Goal: Task Accomplishment & Management: Complete application form

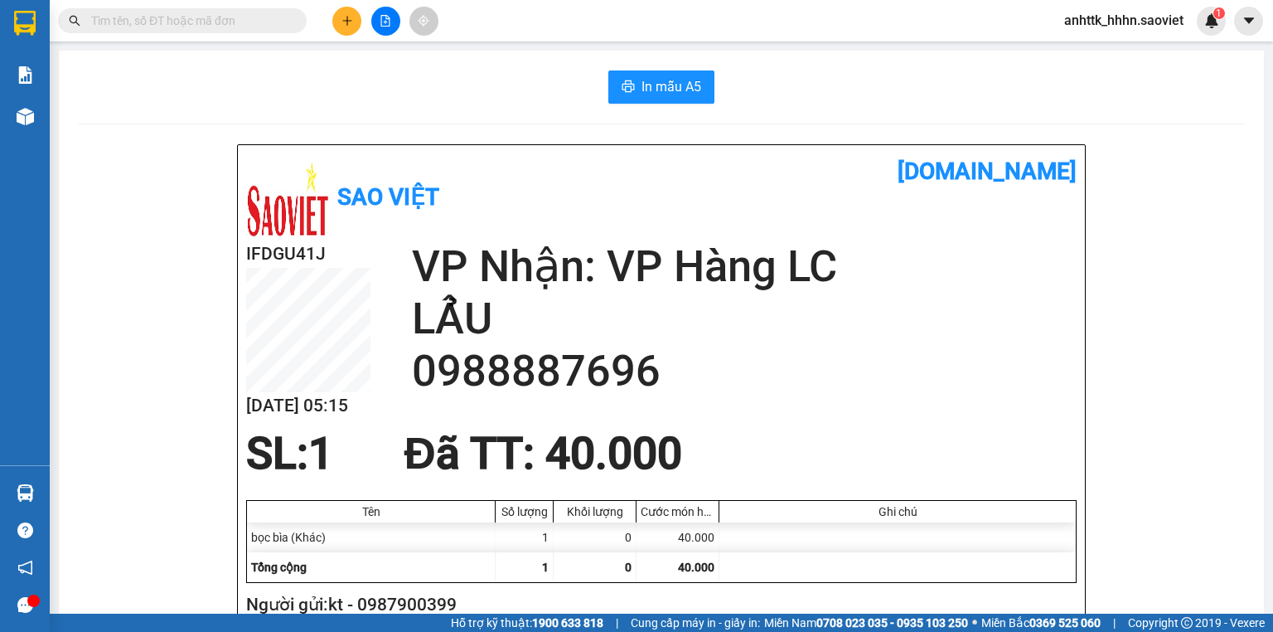
click at [1131, 21] on span "anhttk_hhhn.saoviet" at bounding box center [1124, 20] width 146 height 21
click at [1111, 48] on span "Đăng xuất" at bounding box center [1131, 51] width 111 height 18
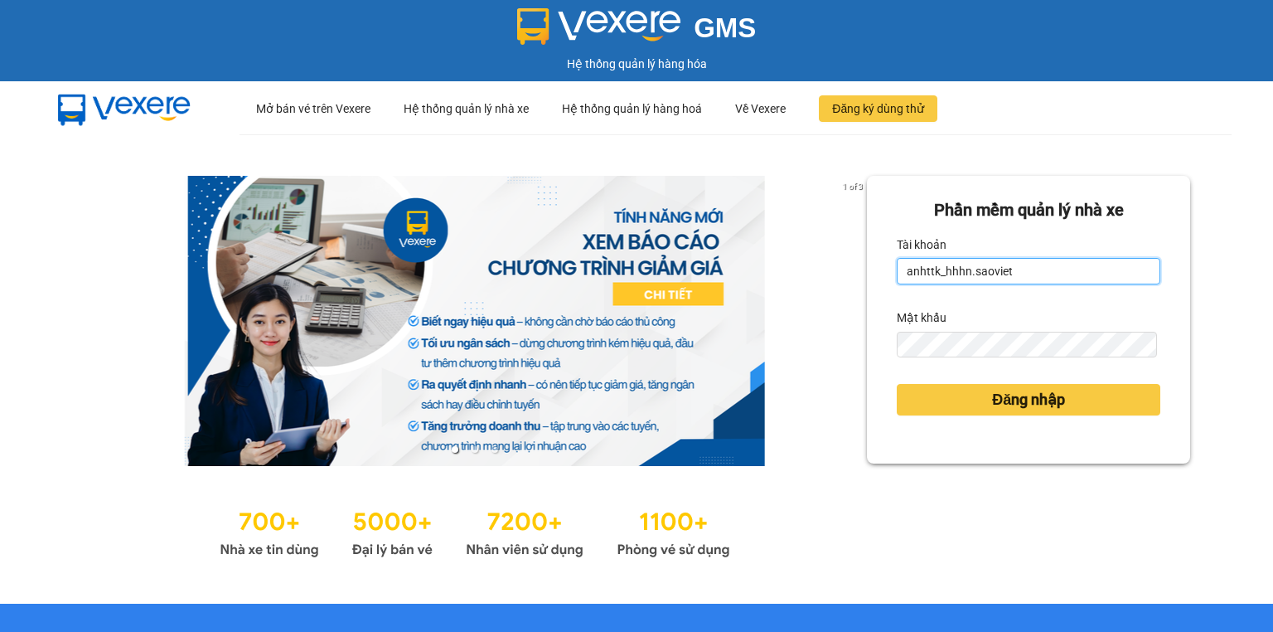
click at [1031, 264] on input "anhttk_hhhn.saoviet" at bounding box center [1029, 271] width 264 height 27
type input "hoant_hhhn.saoviet"
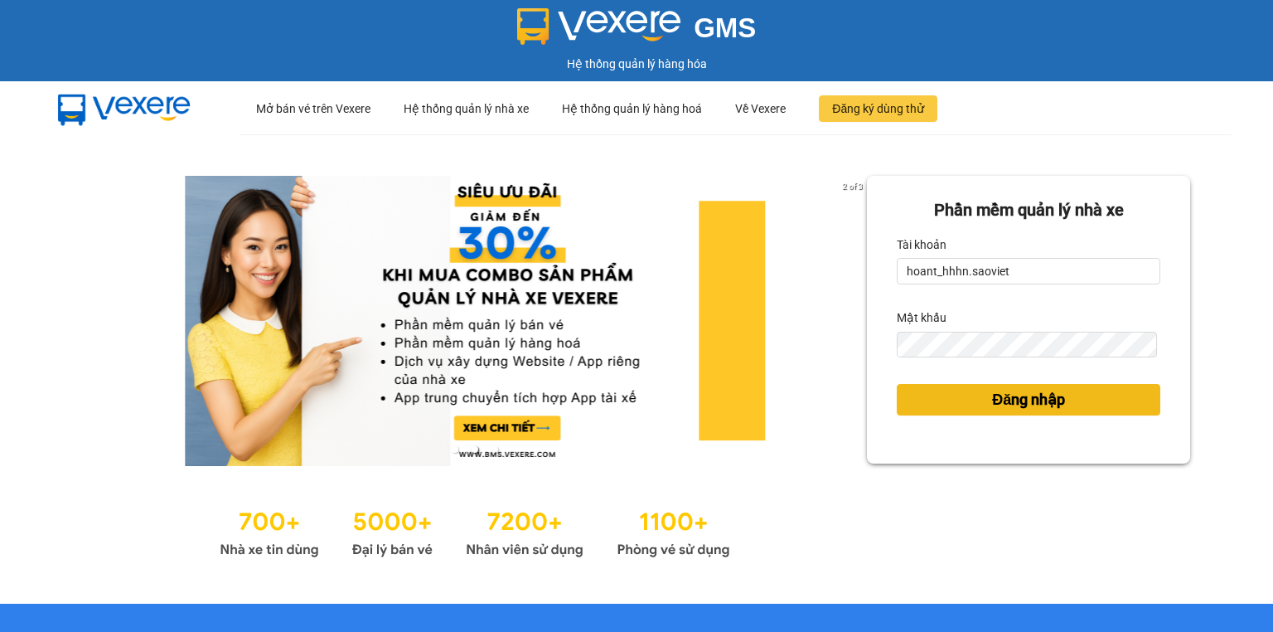
click at [961, 405] on button "Đăng nhập" at bounding box center [1029, 400] width 264 height 32
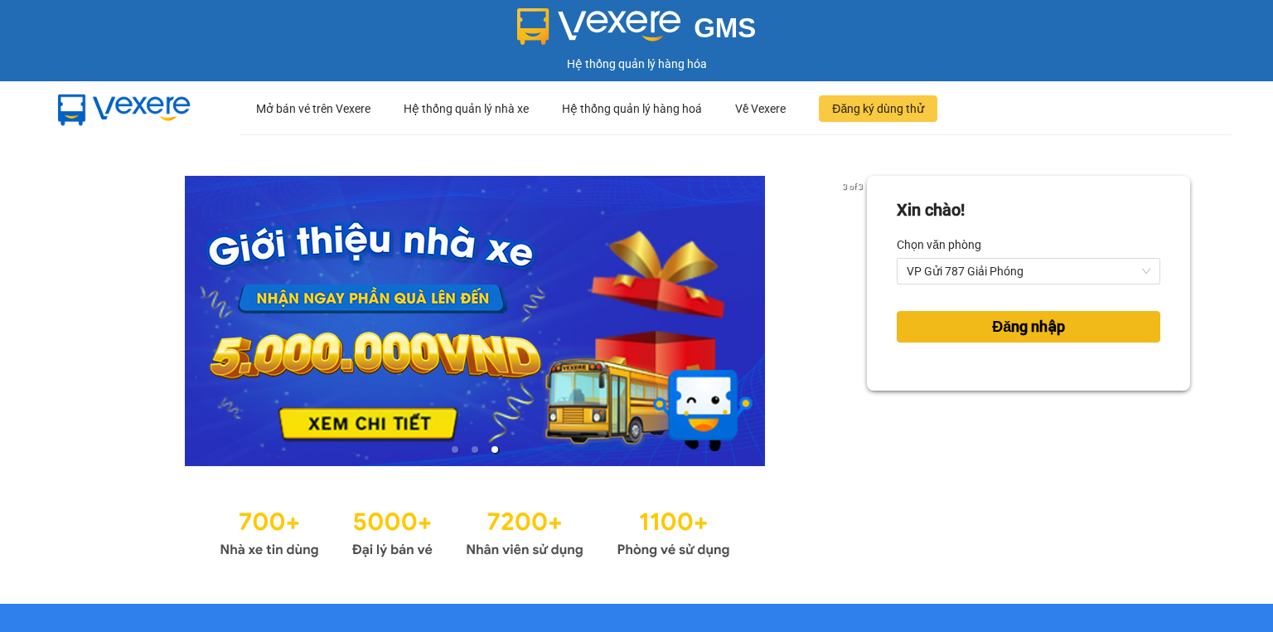
click at [992, 324] on span "Đăng nhập" at bounding box center [1028, 326] width 73 height 23
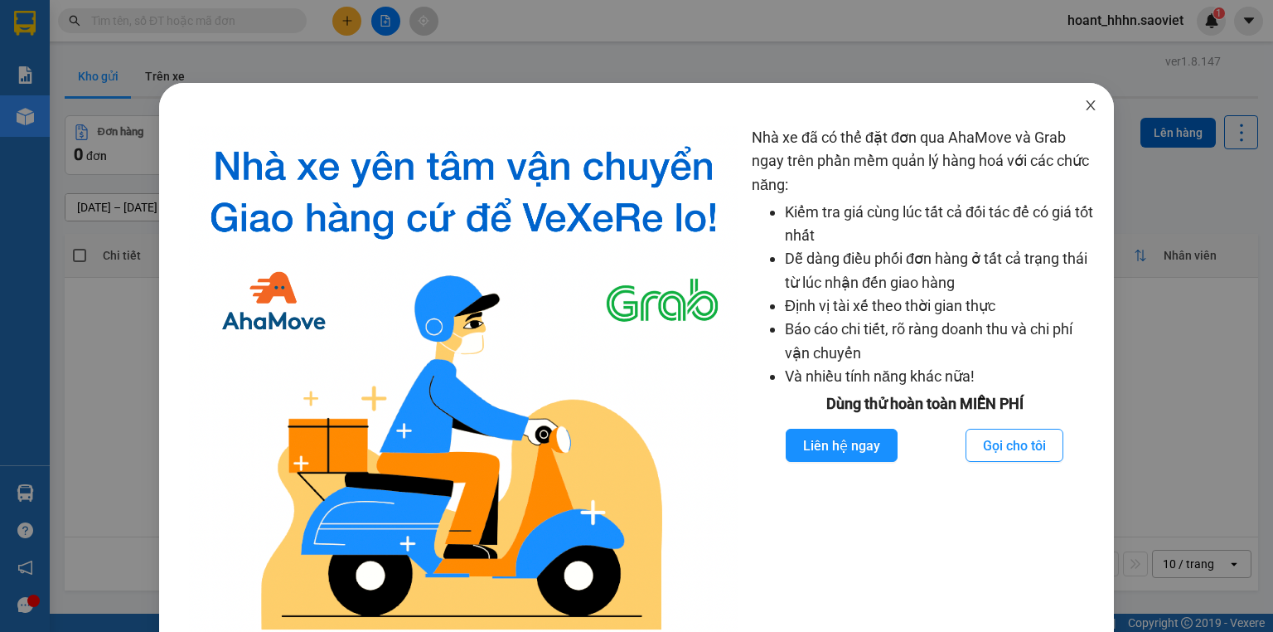
click at [1084, 104] on icon "close" at bounding box center [1090, 105] width 13 height 13
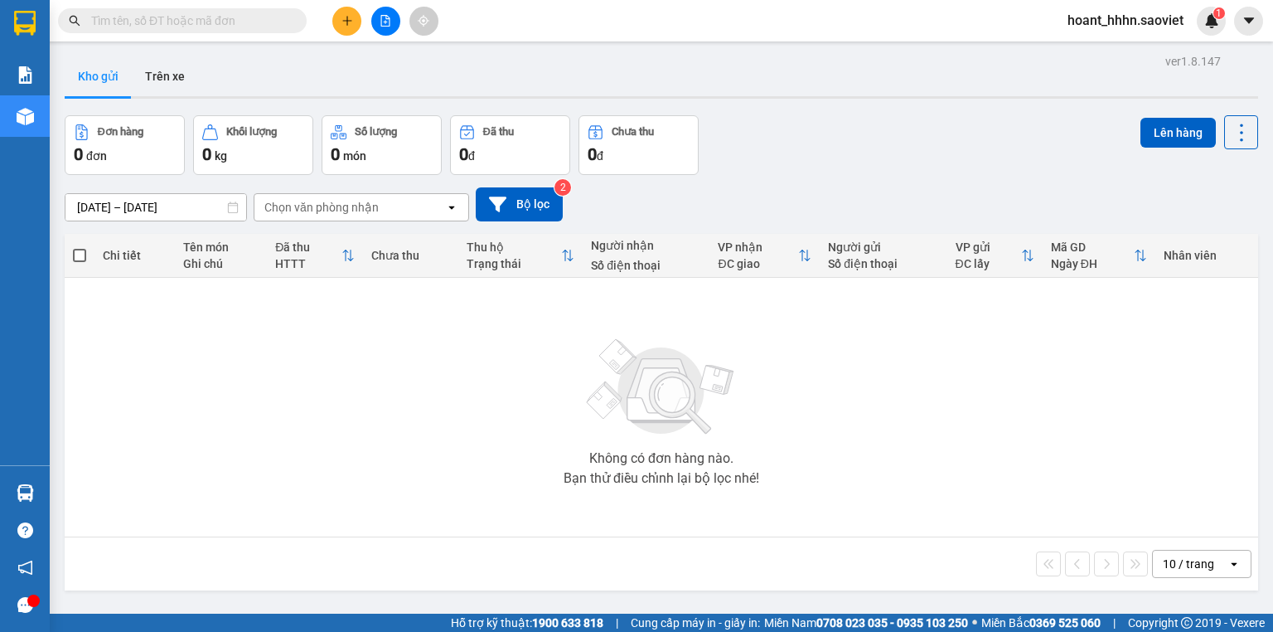
click at [345, 12] on button at bounding box center [346, 21] width 29 height 29
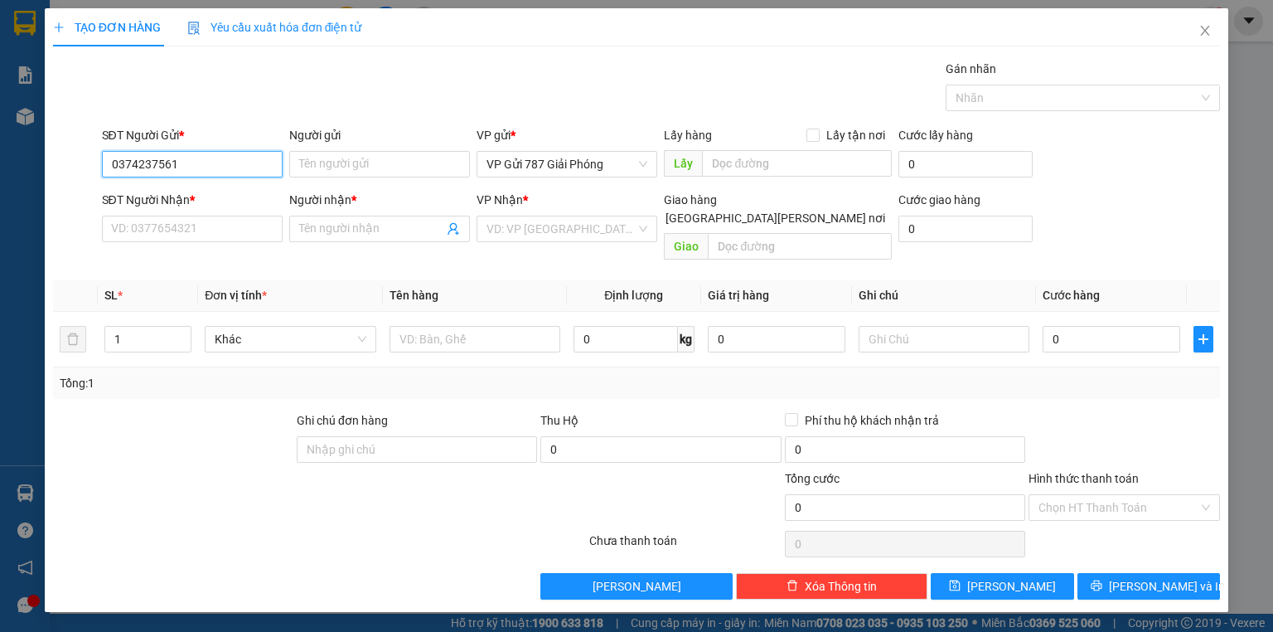
click at [161, 176] on input "0374237561" at bounding box center [192, 164] width 181 height 27
type input "0374237561"
click at [167, 229] on input "SĐT Người Nhận *" at bounding box center [192, 229] width 181 height 27
paste input "0374237561"
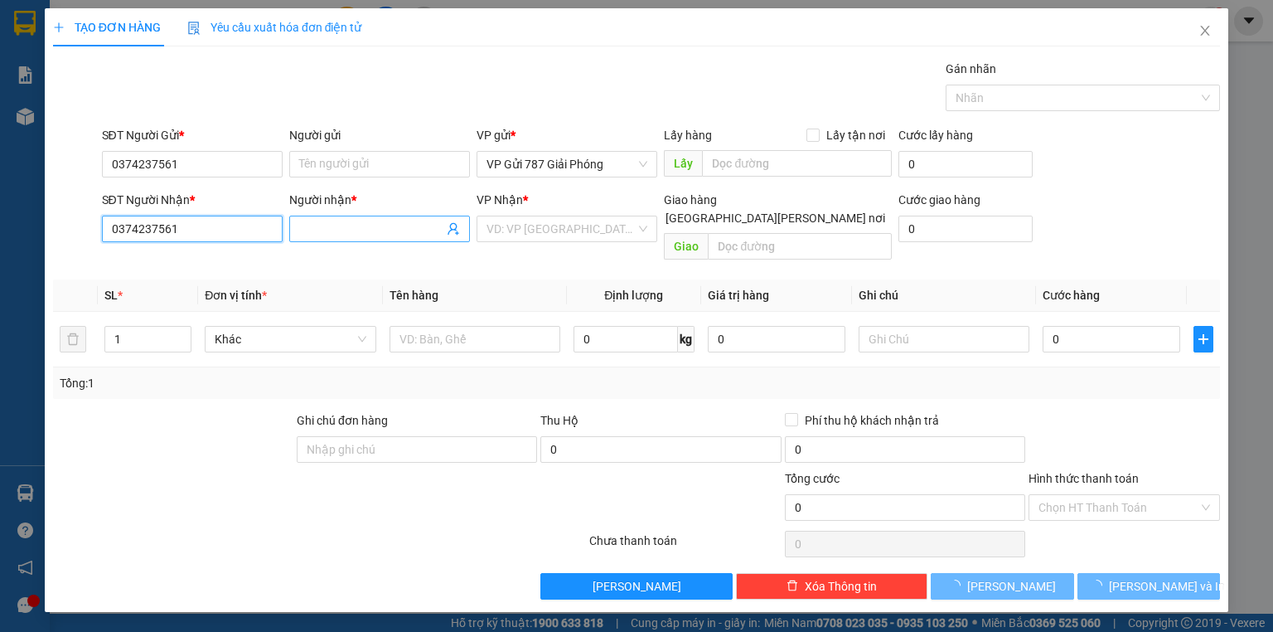
type input "0374237561"
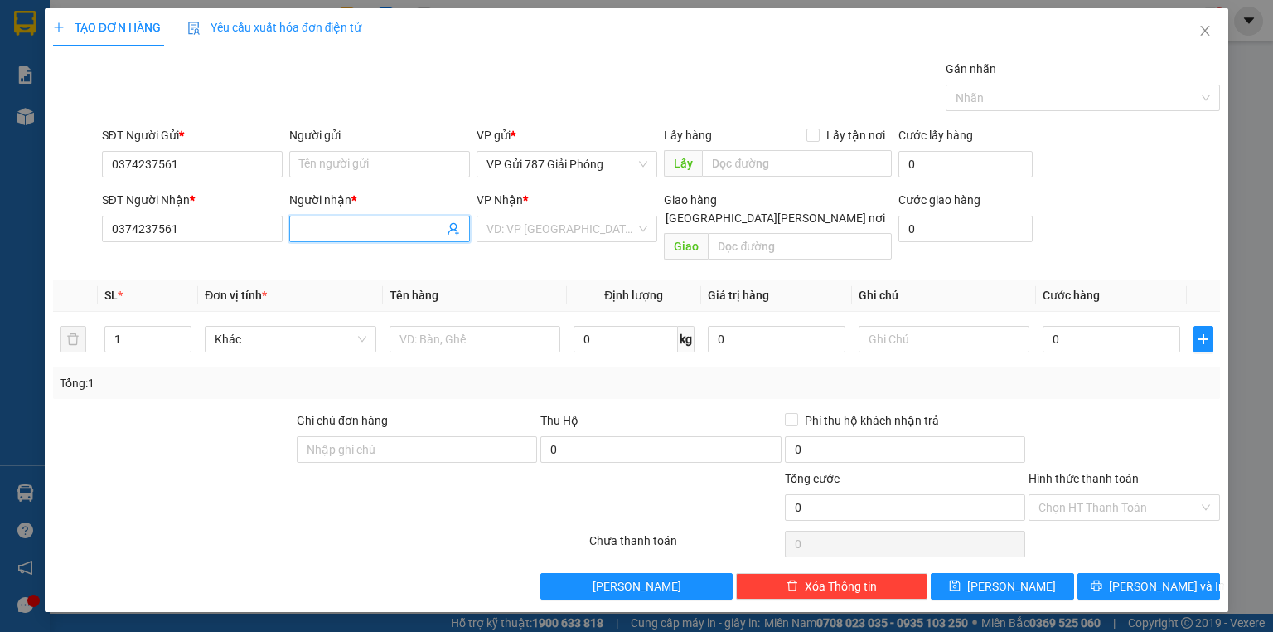
click at [348, 235] on input "Người nhận *" at bounding box center [371, 229] width 144 height 18
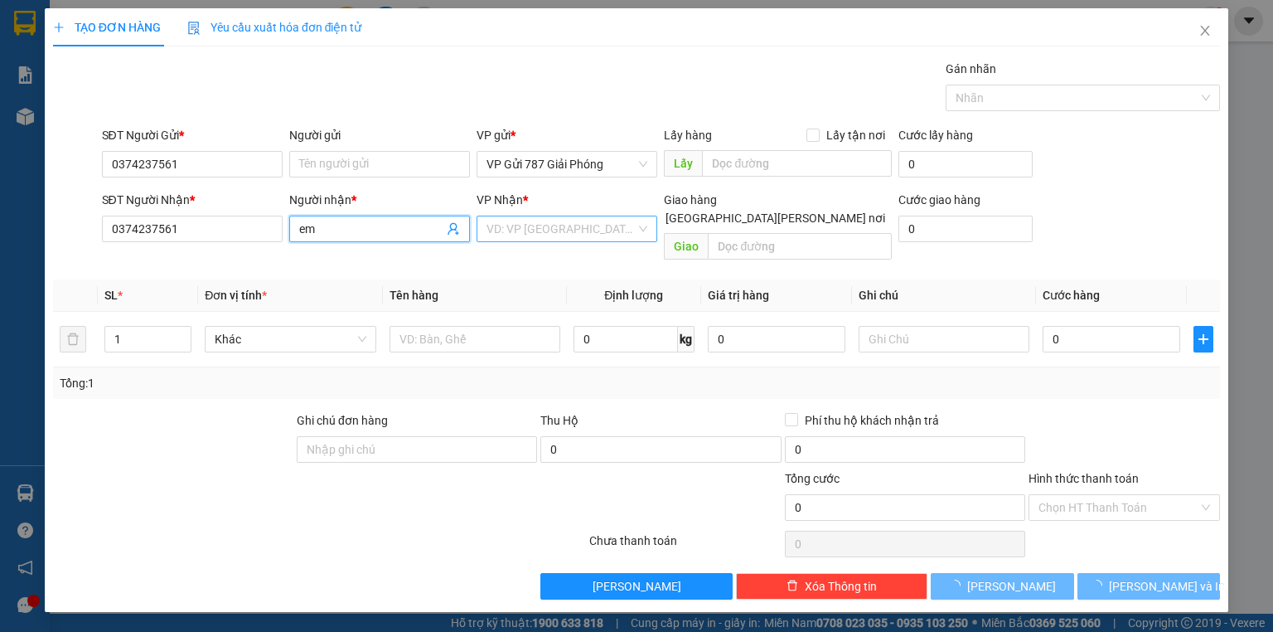
type input "em"
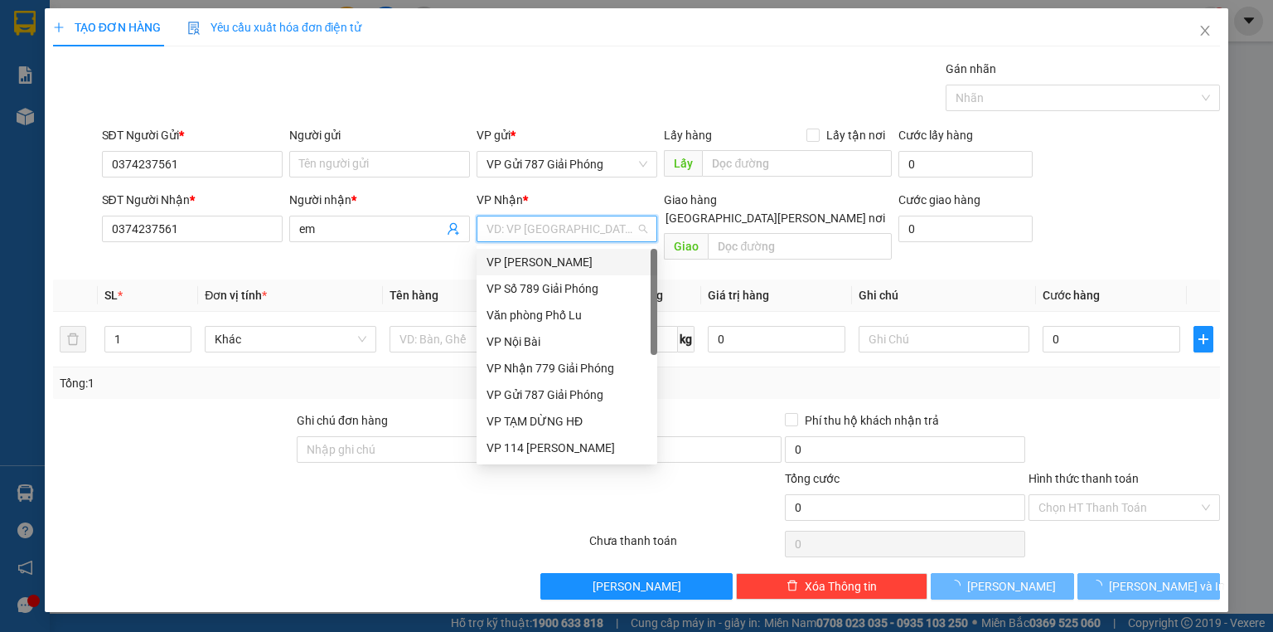
click at [564, 219] on input "search" at bounding box center [561, 228] width 149 height 25
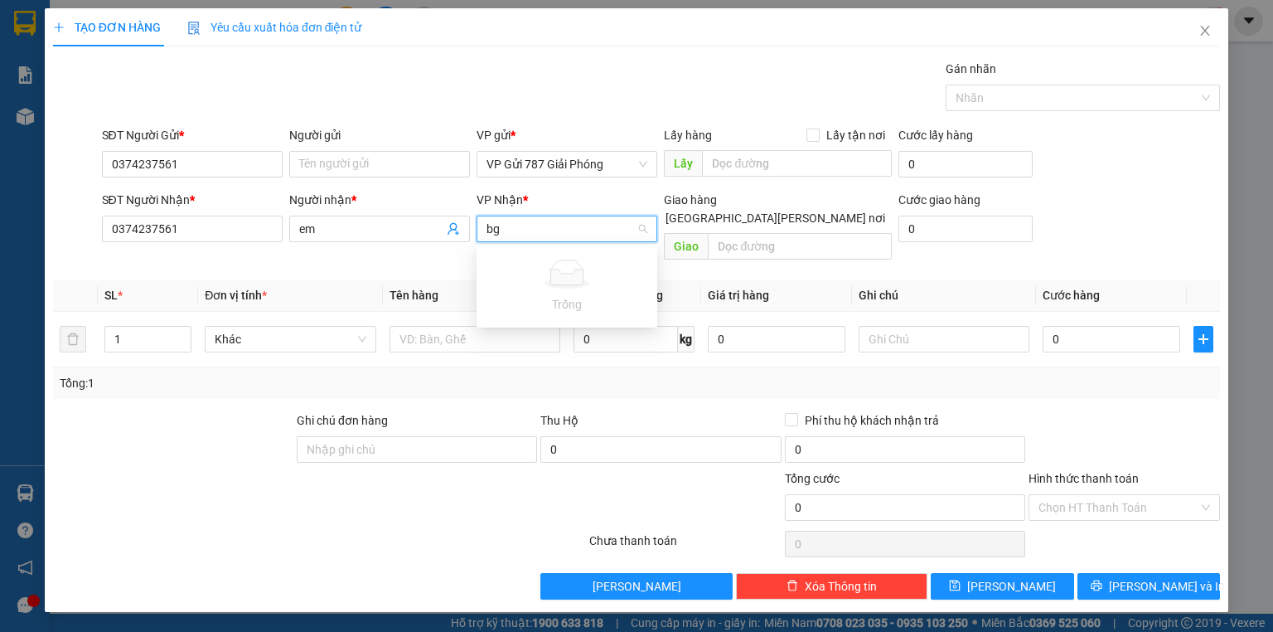
type input "b"
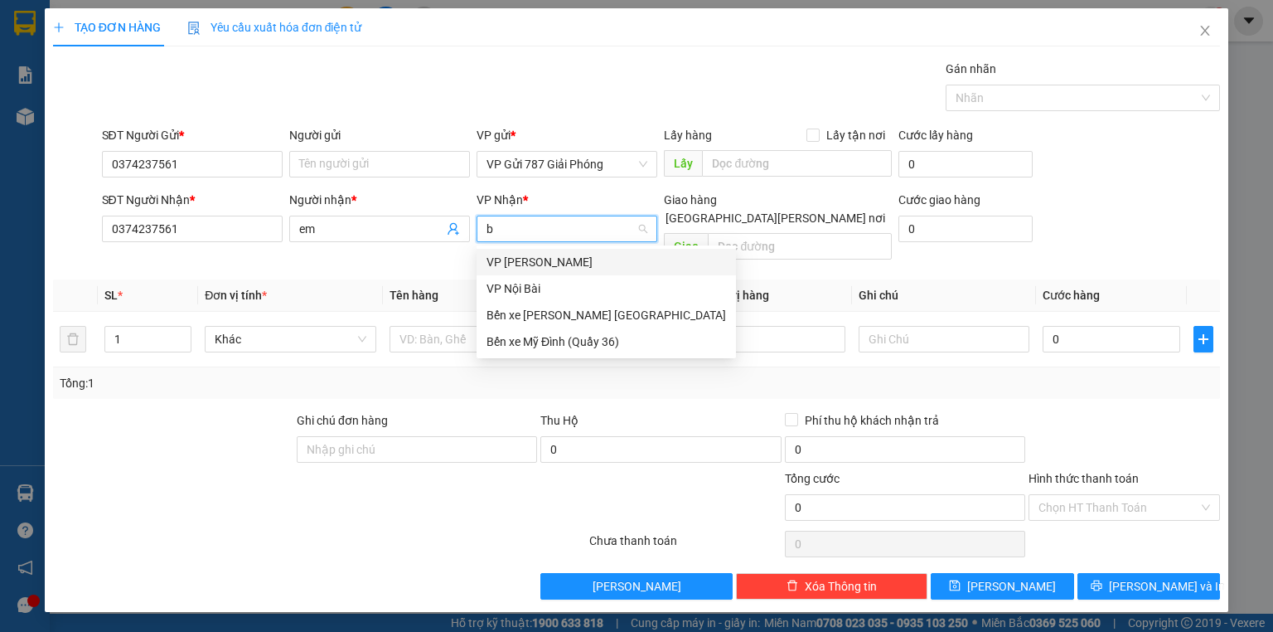
click at [534, 256] on div "VP Bảo Hà" at bounding box center [607, 262] width 240 height 18
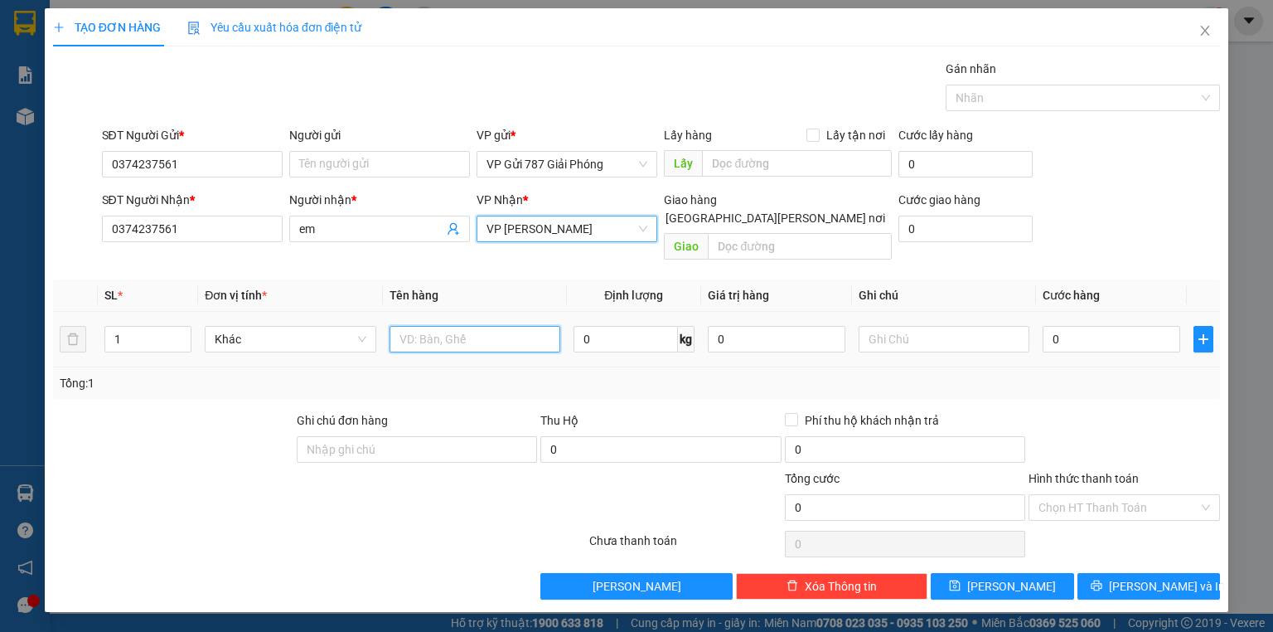
drag, startPoint x: 463, startPoint y: 329, endPoint x: 454, endPoint y: 332, distance: 8.7
click at [460, 329] on input "text" at bounding box center [475, 339] width 171 height 27
type input "xe theo ng"
click at [1098, 323] on div "0" at bounding box center [1112, 339] width 138 height 33
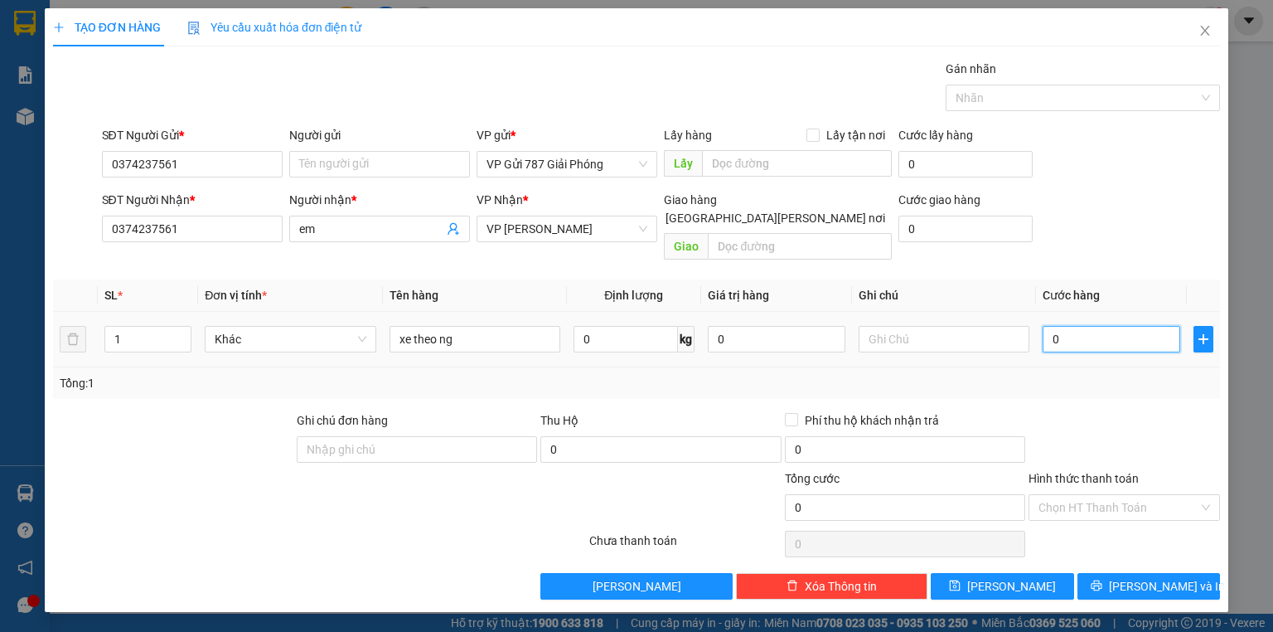
click at [1095, 327] on input "0" at bounding box center [1112, 339] width 138 height 27
type input "3"
type input "30"
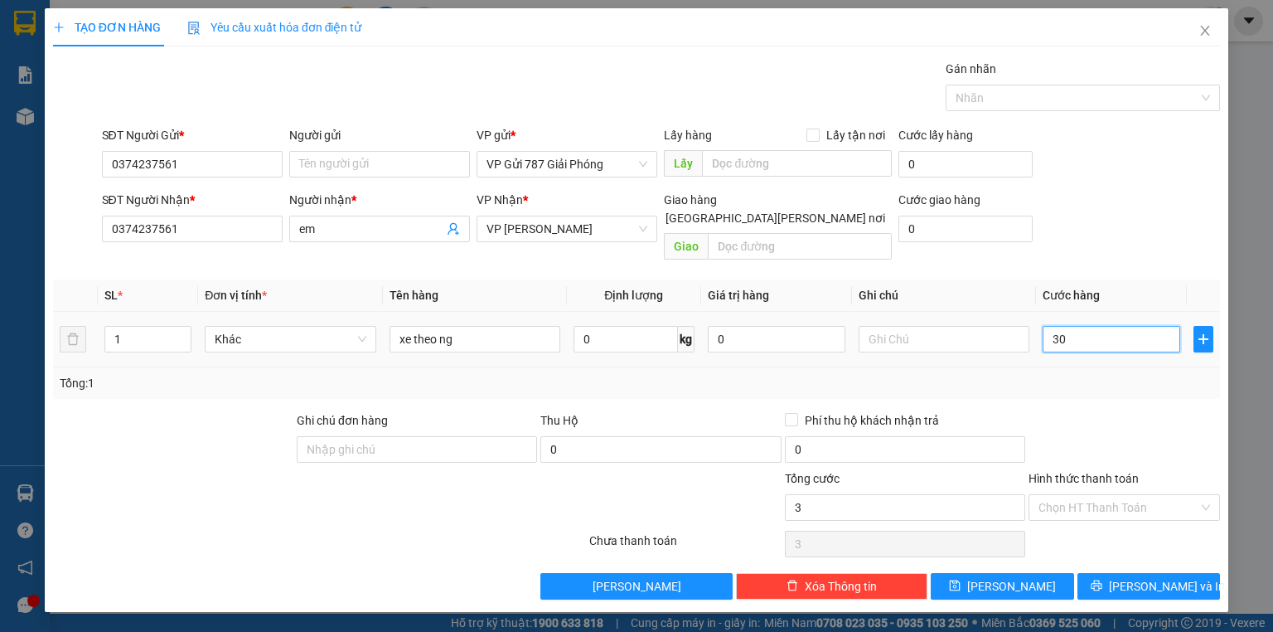
type input "30"
type input "300"
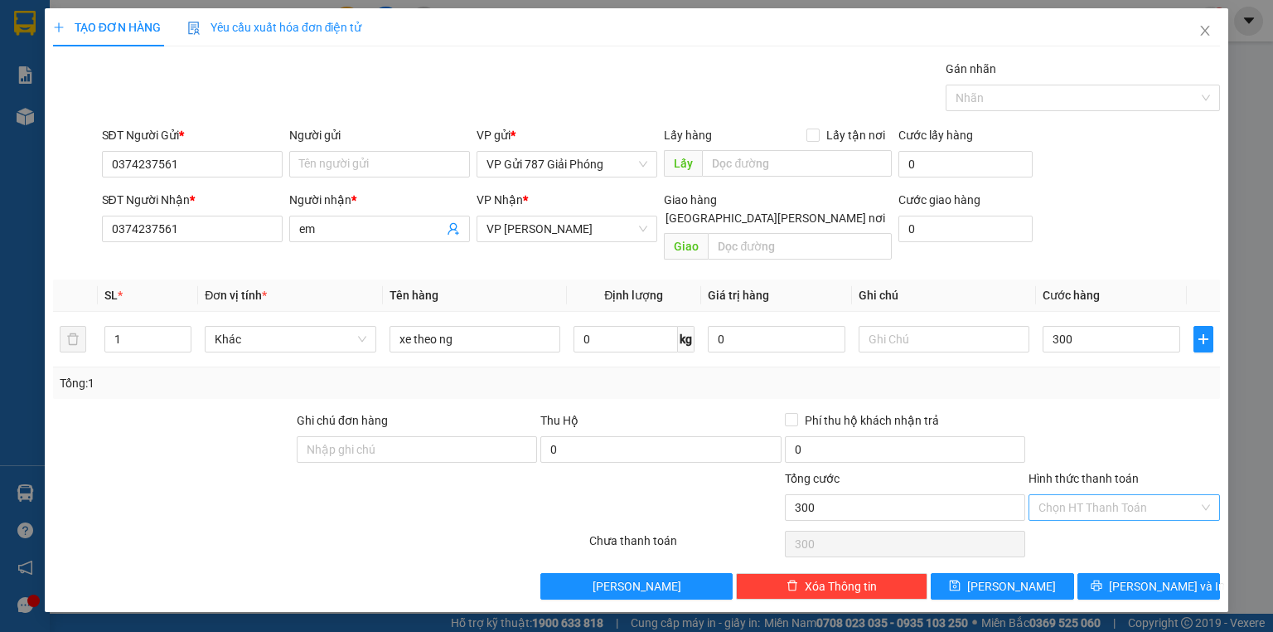
click at [1121, 495] on input "Hình thức thanh toán" at bounding box center [1119, 507] width 160 height 25
type input "300.000"
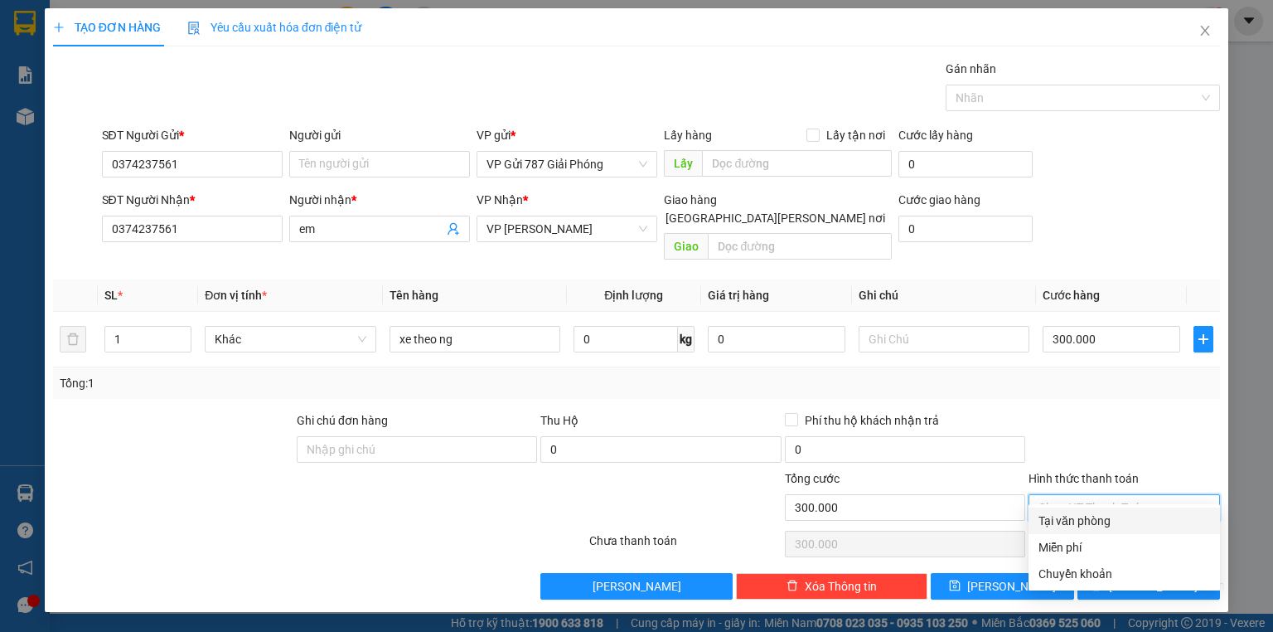
click at [1088, 522] on div "Tại văn phòng" at bounding box center [1125, 521] width 172 height 18
type input "0"
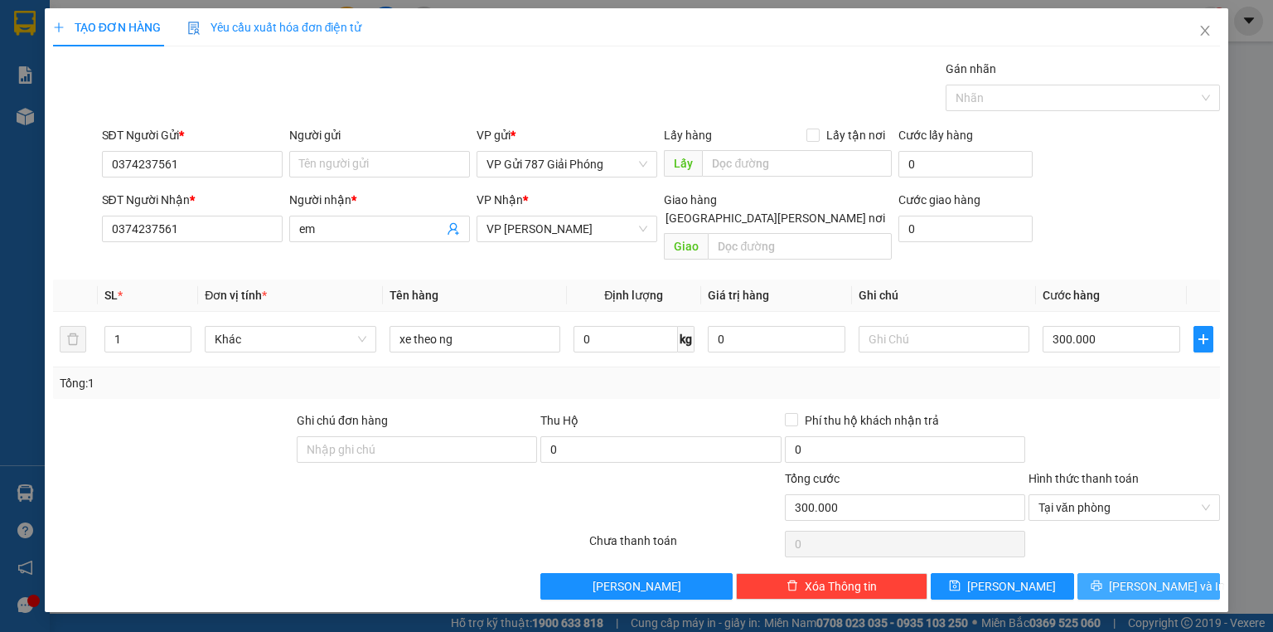
click at [1134, 574] on button "Lưu và In" at bounding box center [1149, 586] width 143 height 27
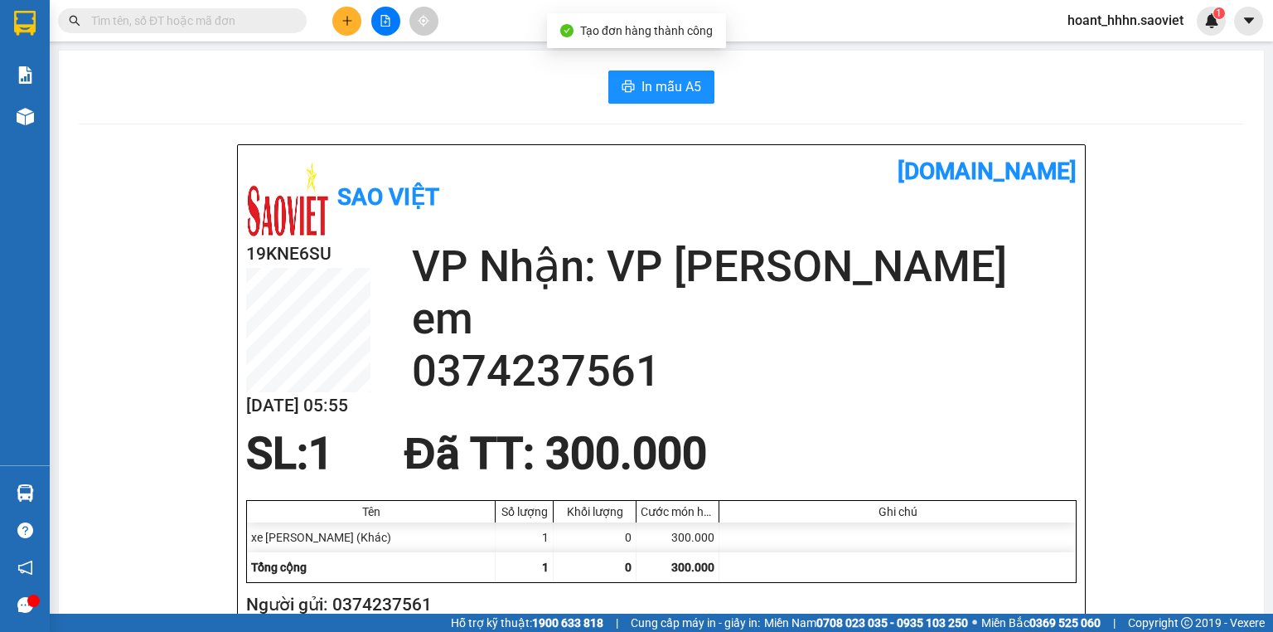
click at [663, 97] on button "In mẫu A5" at bounding box center [662, 86] width 106 height 33
